Goal: Information Seeking & Learning: Learn about a topic

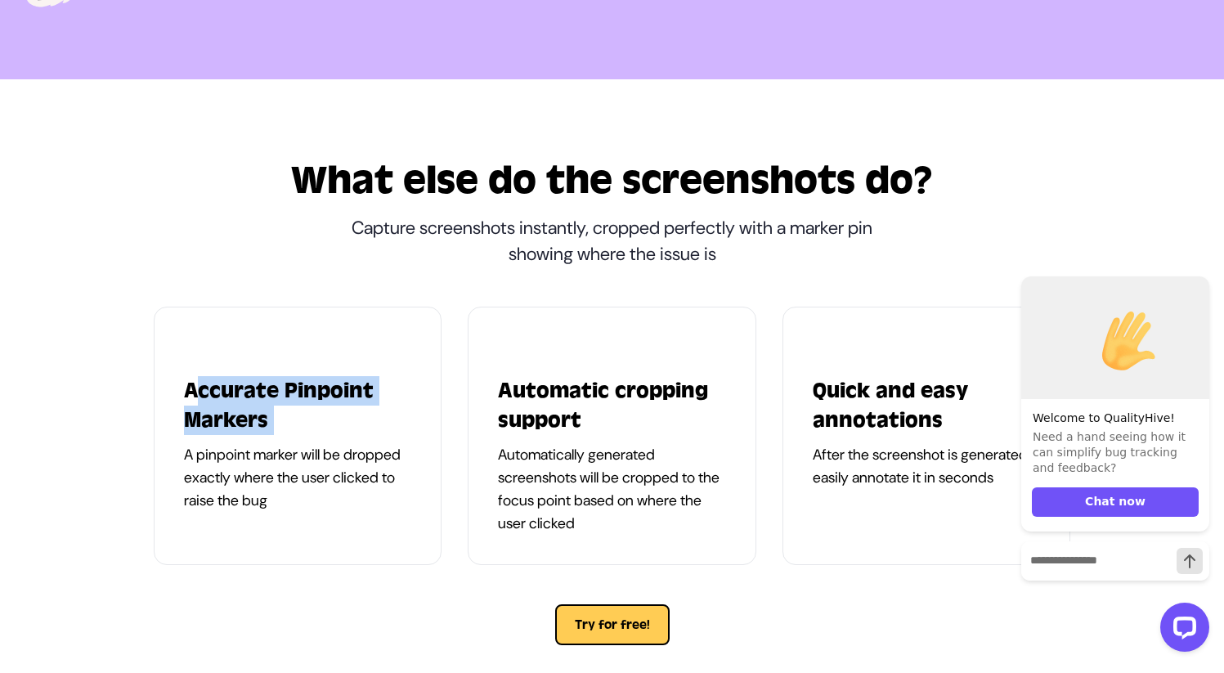
drag, startPoint x: 190, startPoint y: 390, endPoint x: 335, endPoint y: 442, distance: 153.7
click at [332, 439] on div "Accurate Pinpoint Markers A pinpoint marker will be dropped exactly where the u…" at bounding box center [298, 436] width 289 height 258
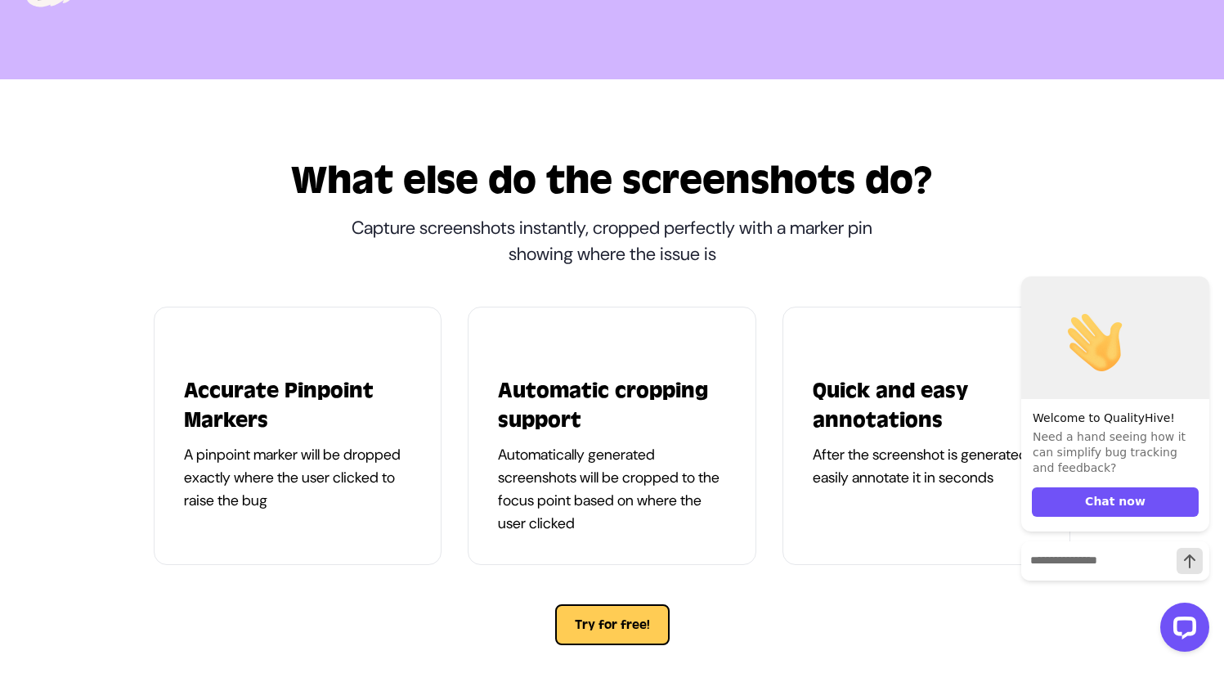
click at [407, 185] on h2 "What else do the screenshots do?" at bounding box center [613, 180] width 918 height 39
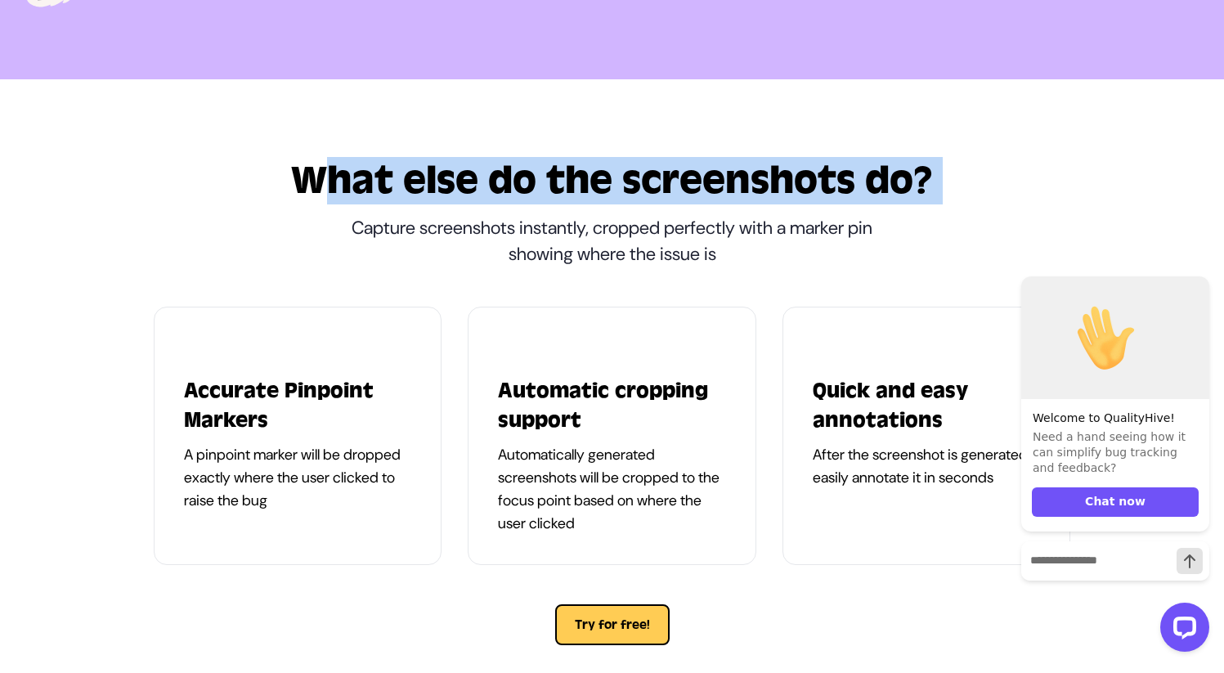
click at [407, 186] on h2 "What else do the screenshots do?" at bounding box center [613, 180] width 918 height 39
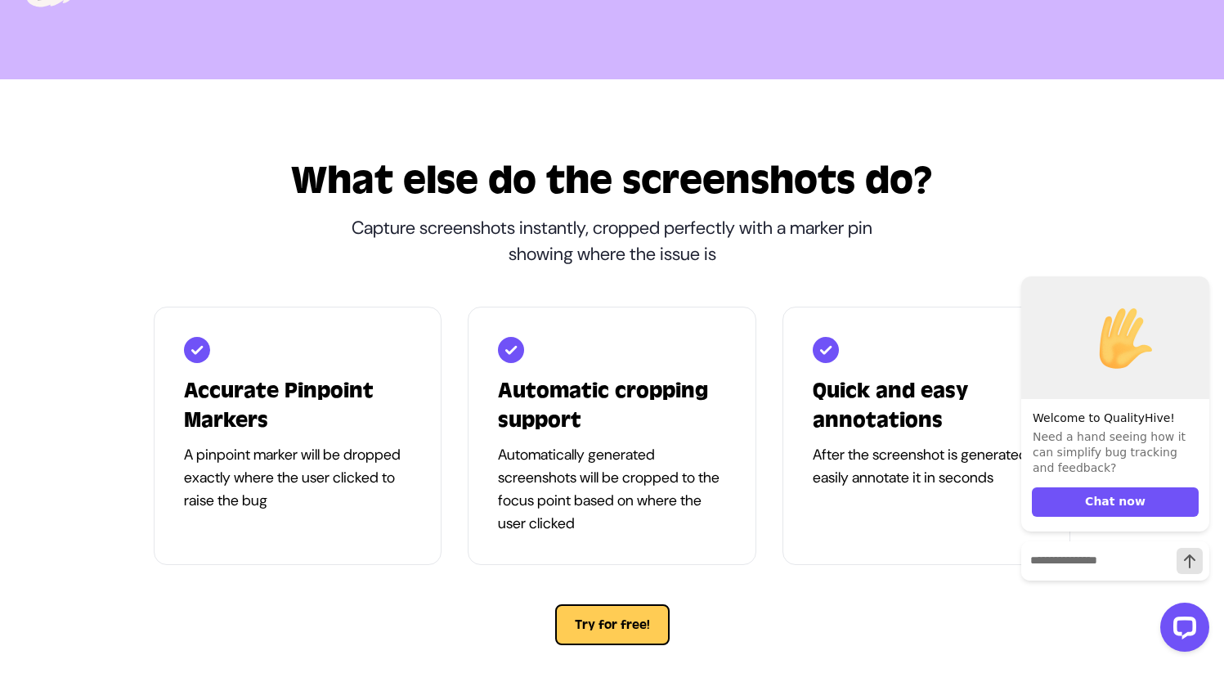
click at [384, 171] on h2 "What else do the screenshots do?" at bounding box center [613, 180] width 918 height 39
